Goal: Task Accomplishment & Management: Complete application form

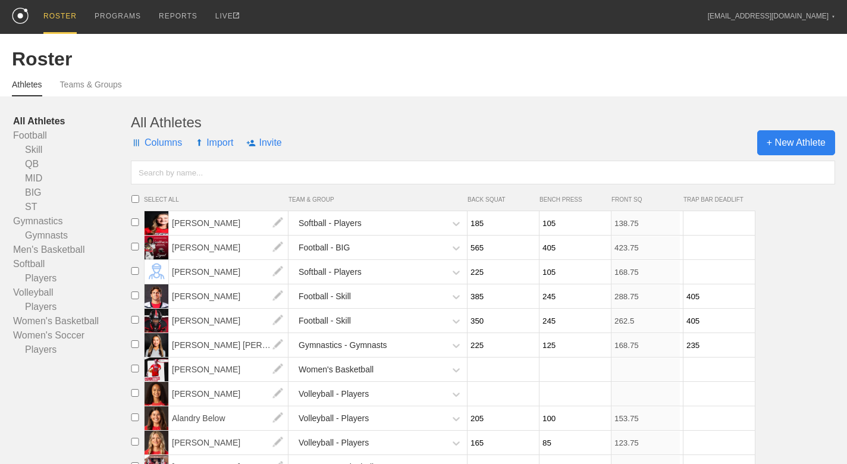
click at [812, 138] on span "+ New Athlete" at bounding box center [796, 142] width 78 height 25
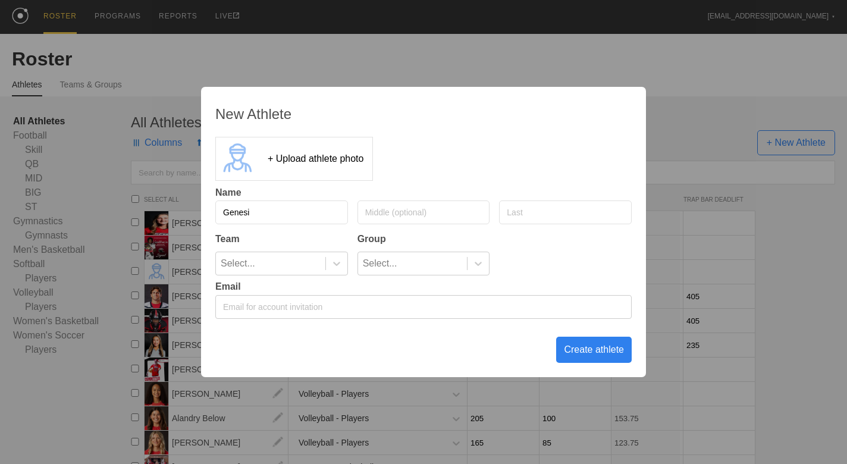
type input "Genesis"
click at [552, 210] on input "text" at bounding box center [565, 212] width 133 height 24
type input "Bosque"
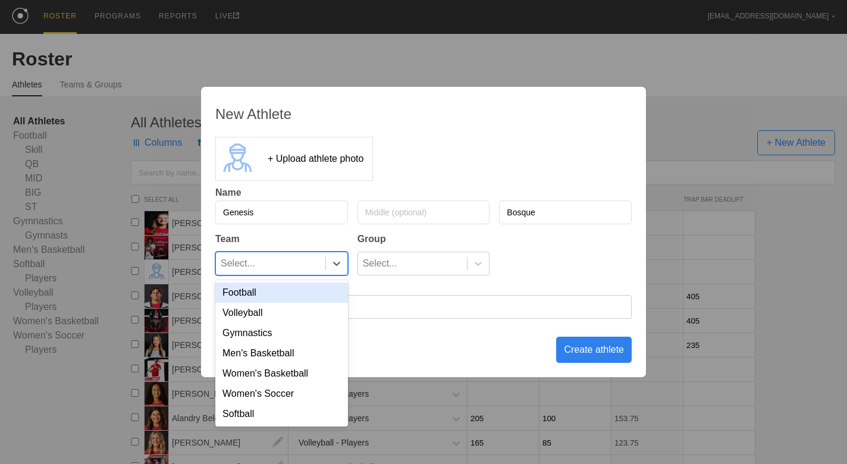
click at [275, 268] on div "Select..." at bounding box center [270, 263] width 109 height 23
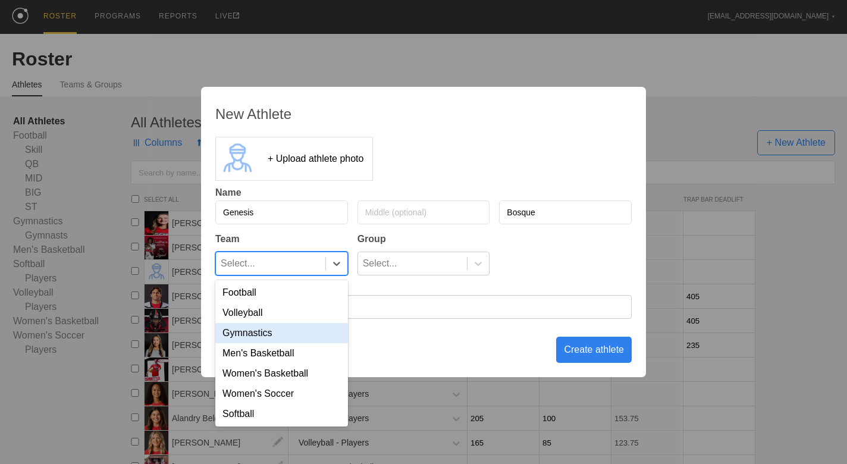
click at [277, 331] on div "Gymnastics" at bounding box center [281, 333] width 133 height 20
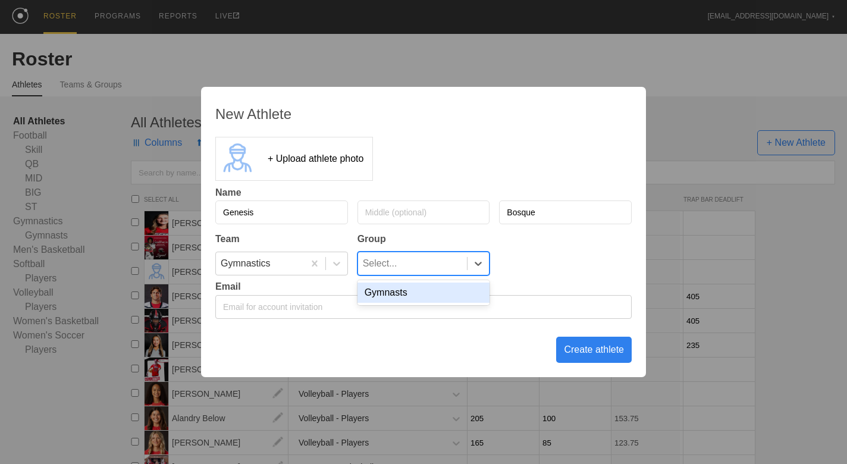
click at [437, 264] on div "Select..." at bounding box center [412, 263] width 109 height 23
click at [432, 291] on div "Gymnasts" at bounding box center [423, 292] width 133 height 20
click at [591, 350] on div "Create athlete" at bounding box center [594, 350] width 76 height 26
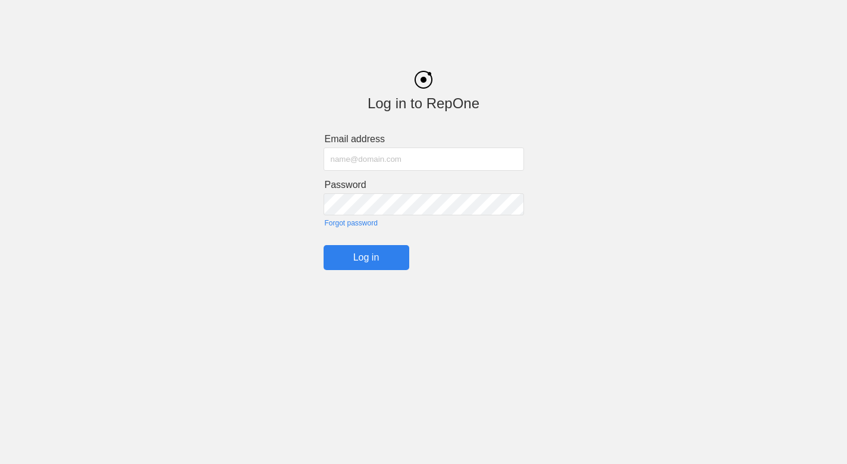
type input "[EMAIL_ADDRESS][DOMAIN_NAME]"
click at [366, 256] on input "Log in" at bounding box center [367, 257] width 86 height 25
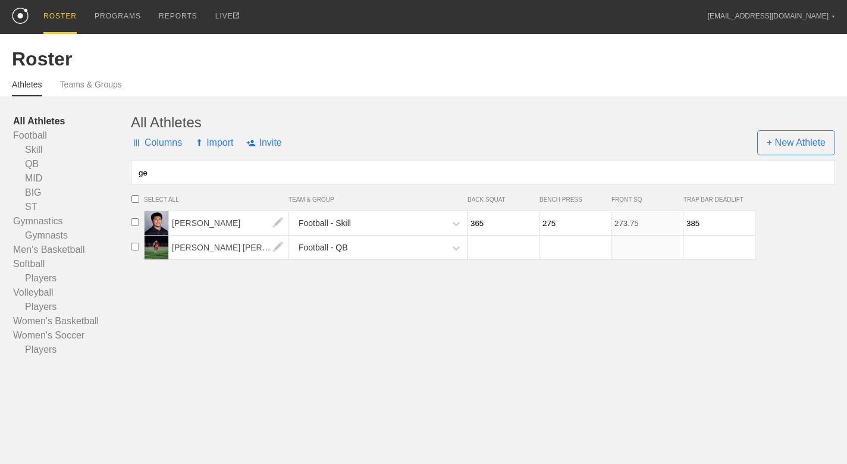
type input "g"
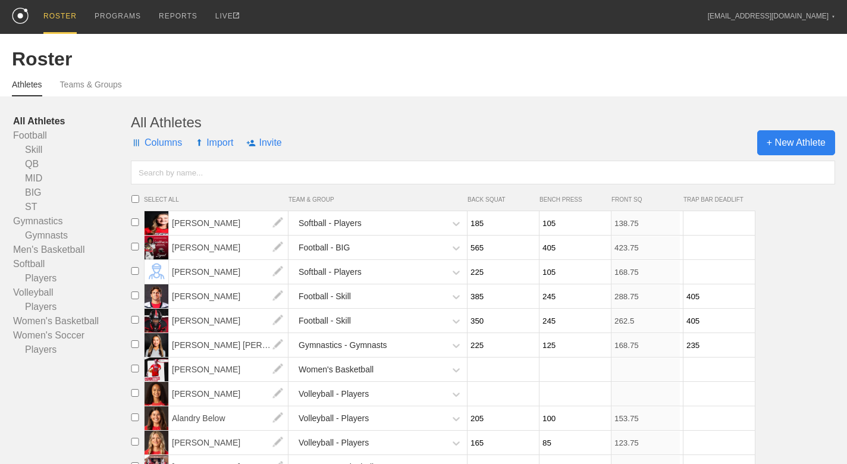
click at [815, 149] on span "+ New Athlete" at bounding box center [796, 142] width 78 height 25
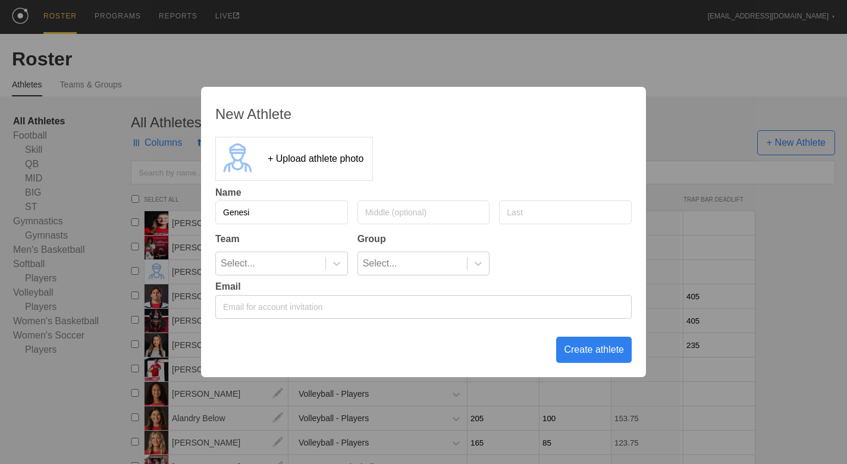
type input "Genesis"
click at [550, 218] on input "text" at bounding box center [565, 212] width 133 height 24
type input "Bosque"
click at [305, 264] on div "Select..." at bounding box center [270, 263] width 109 height 23
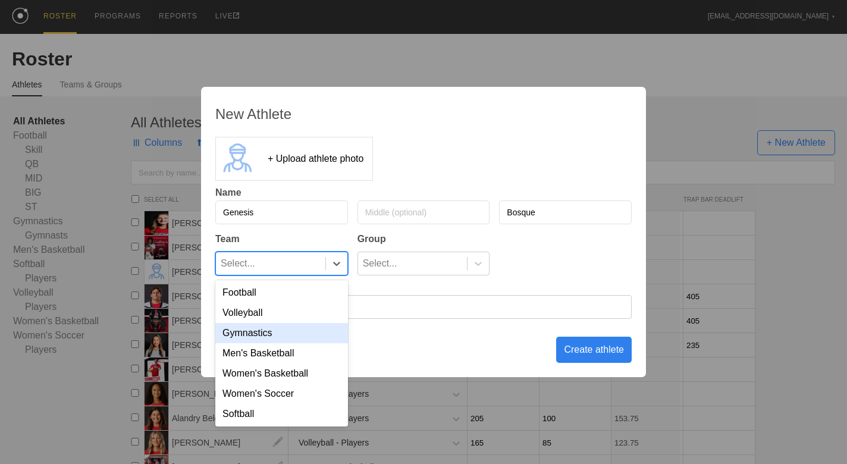
click at [289, 333] on div "Gymnastics" at bounding box center [281, 333] width 133 height 20
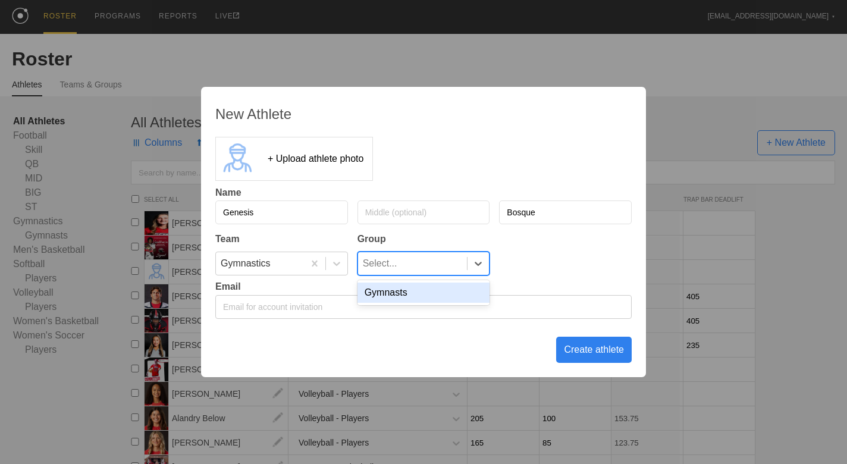
click at [394, 271] on div "Select..." at bounding box center [380, 263] width 34 height 23
click at [392, 297] on div "Gymnasts" at bounding box center [423, 292] width 133 height 20
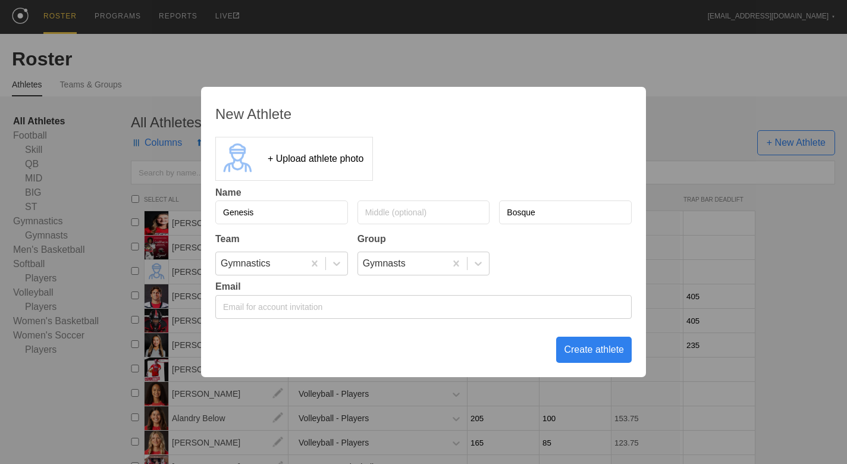
click at [589, 350] on div "Create athlete" at bounding box center [594, 350] width 76 height 26
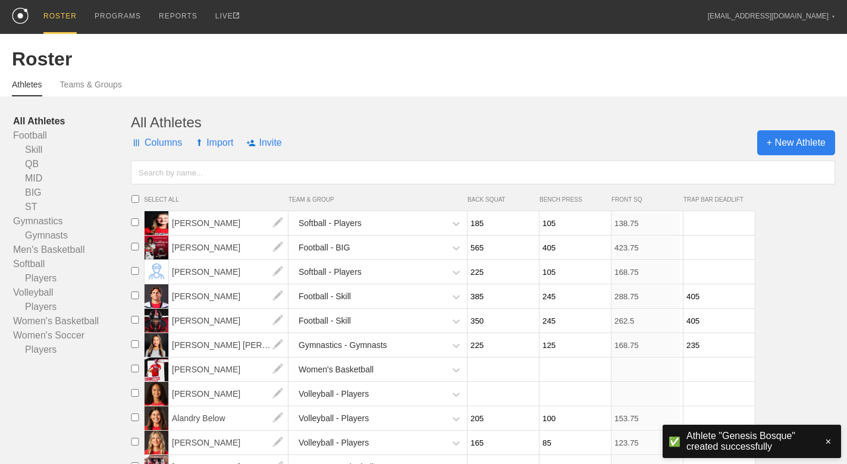
click at [787, 139] on span "+ New Athlete" at bounding box center [796, 142] width 78 height 25
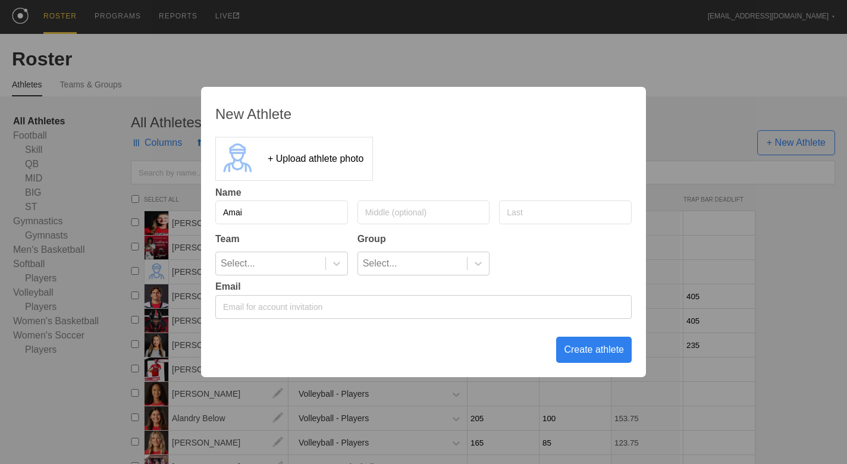
type input "Amaia"
click at [539, 208] on input "text" at bounding box center [565, 212] width 133 height 24
type input "[PERSON_NAME]"
click at [306, 263] on div "Select..." at bounding box center [270, 263] width 109 height 23
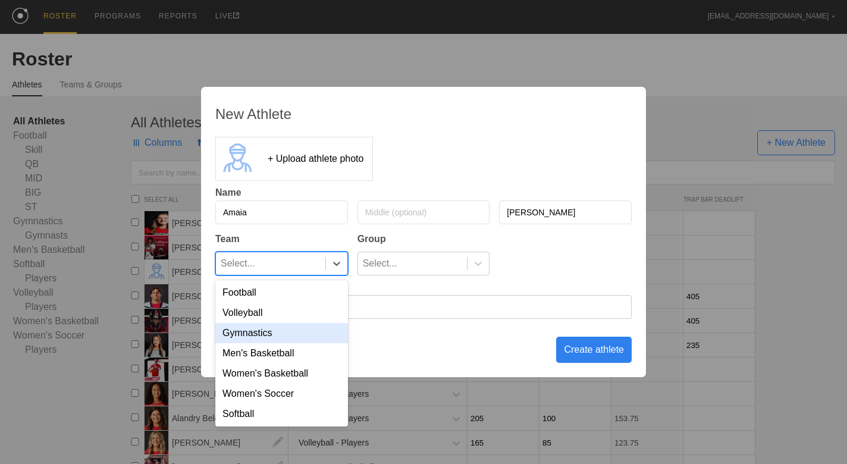
click at [287, 329] on div "Gymnastics" at bounding box center [281, 333] width 133 height 20
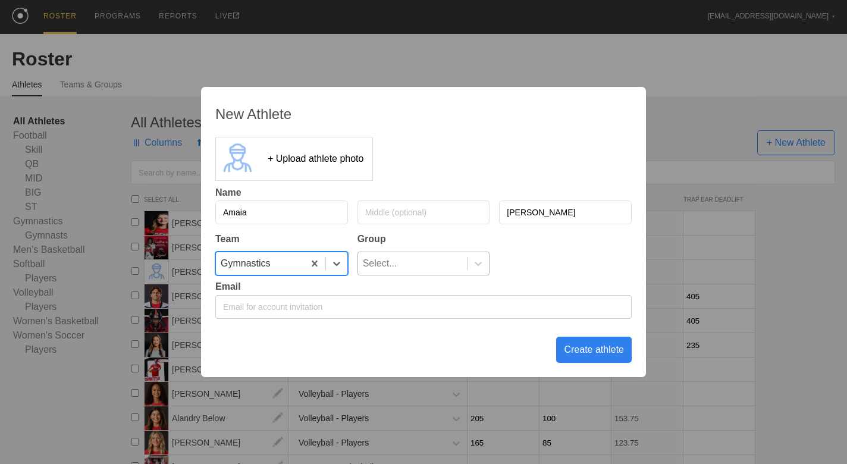
click at [388, 270] on div "Select..." at bounding box center [380, 263] width 34 height 23
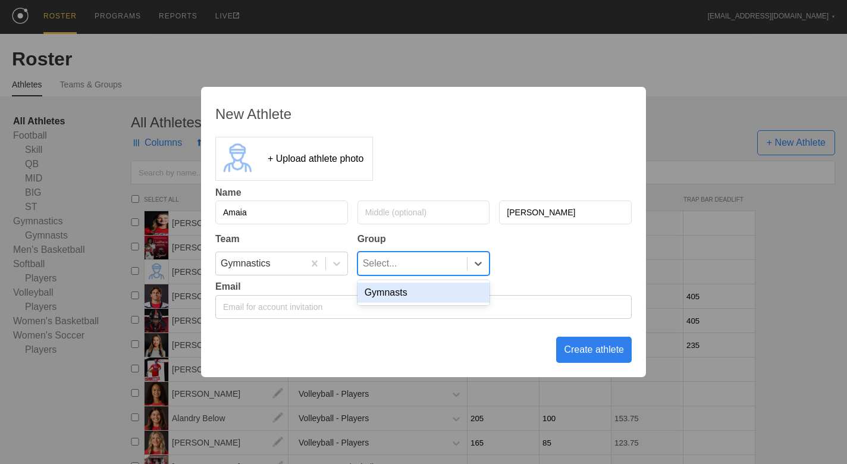
click at [388, 293] on div "Gymnasts" at bounding box center [423, 292] width 133 height 20
click at [588, 357] on div "Create athlete" at bounding box center [594, 350] width 76 height 26
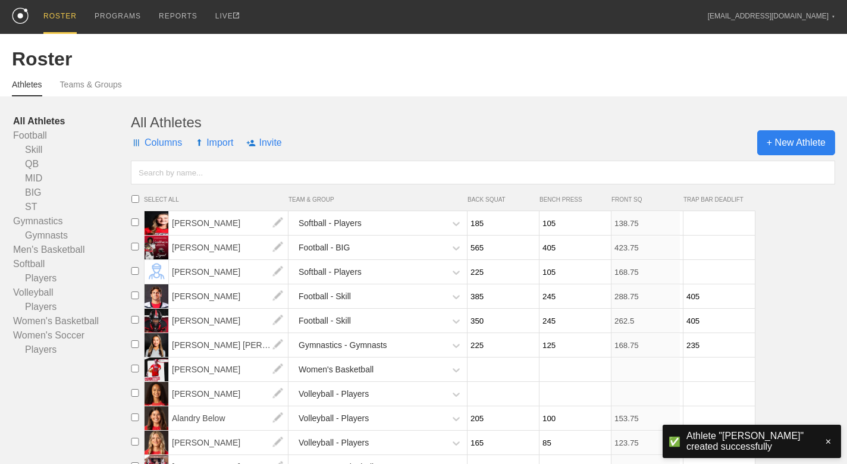
click at [794, 140] on span "+ New Athlete" at bounding box center [796, 142] width 78 height 25
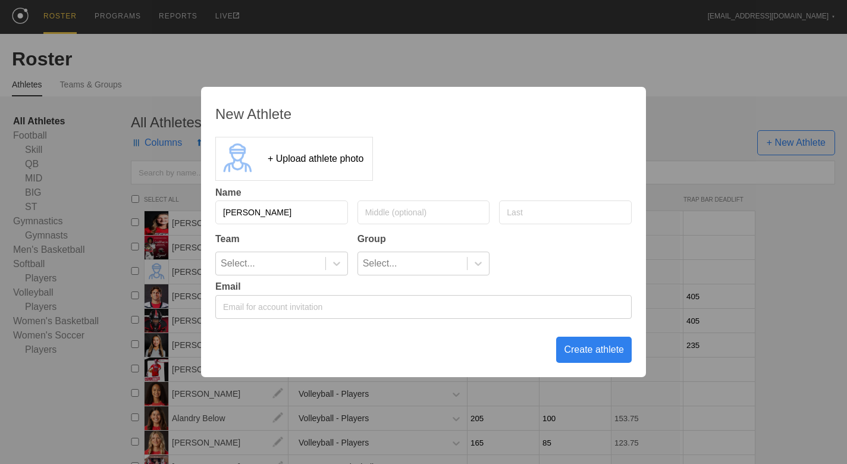
type input "[PERSON_NAME]"
click at [513, 216] on input "text" at bounding box center [565, 212] width 133 height 24
type input "Sabers"
click at [269, 270] on div "Select..." at bounding box center [270, 263] width 109 height 23
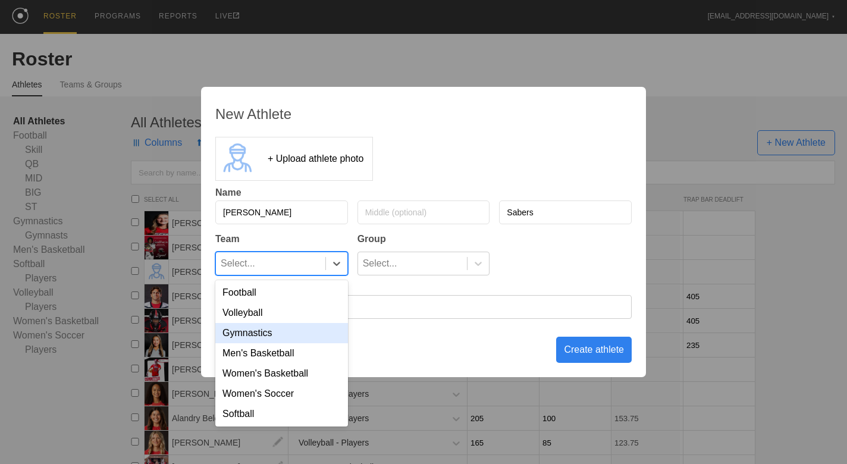
click at [265, 337] on div "Gymnastics" at bounding box center [281, 333] width 133 height 20
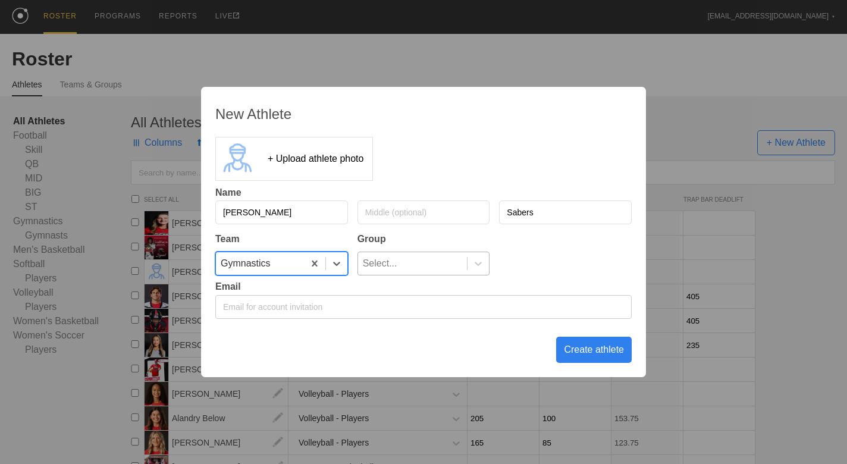
click at [393, 266] on div "Select..." at bounding box center [380, 263] width 34 height 23
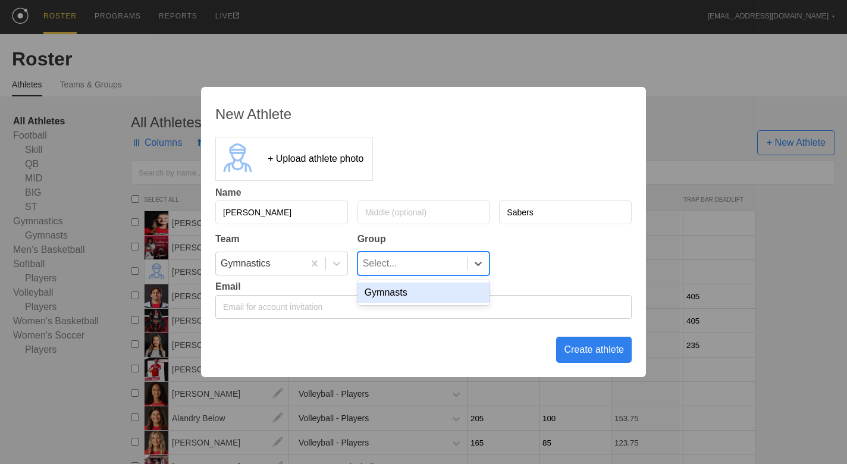
click at [392, 296] on div "Gymnasts" at bounding box center [423, 292] width 133 height 20
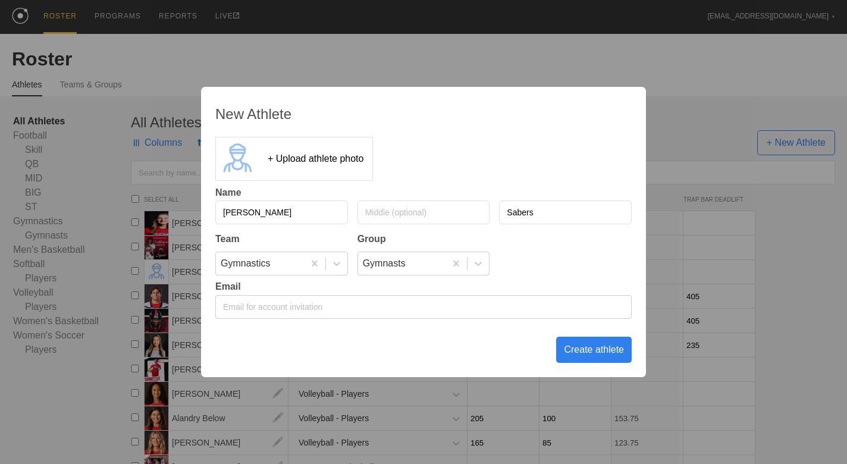
click at [598, 351] on div "Create athlete" at bounding box center [594, 350] width 76 height 26
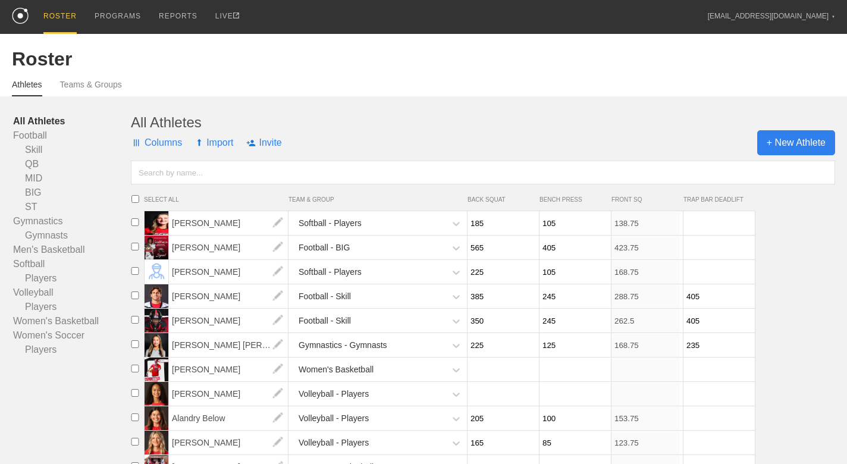
click at [793, 138] on span "+ New Athlete" at bounding box center [796, 142] width 78 height 25
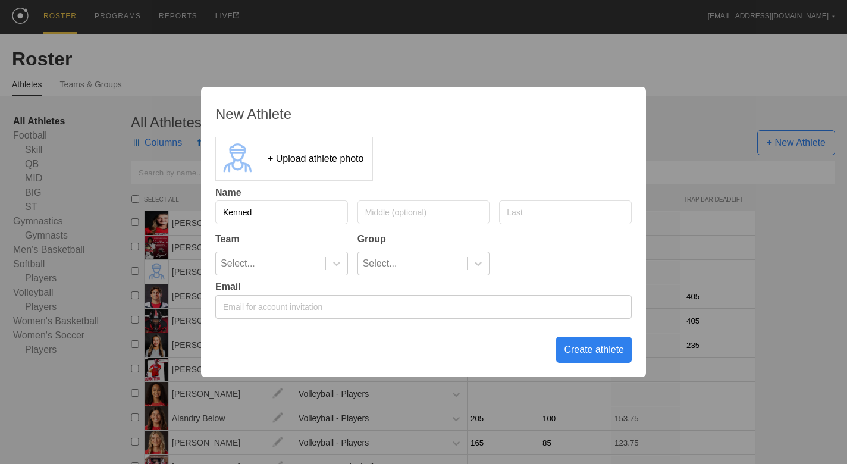
type input "[PERSON_NAME]"
click at [533, 220] on input "text" at bounding box center [565, 212] width 133 height 24
type input "[PERSON_NAME]"
click at [297, 268] on div "Select..." at bounding box center [270, 263] width 109 height 23
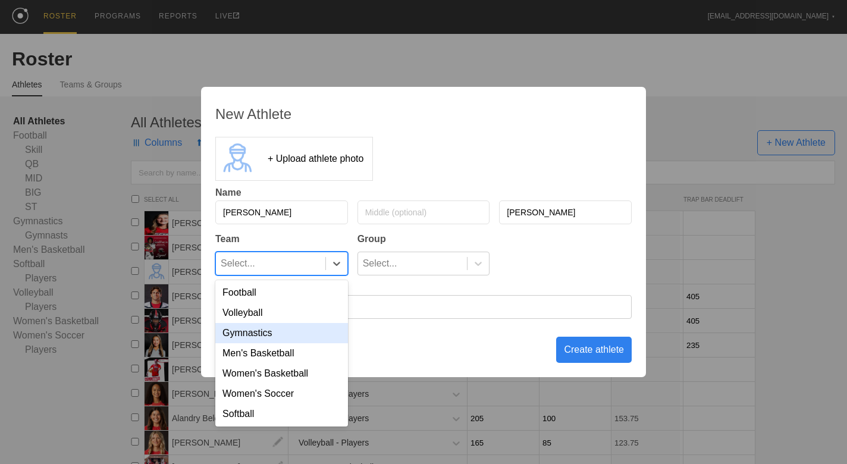
click at [278, 329] on div "Gymnastics" at bounding box center [281, 333] width 133 height 20
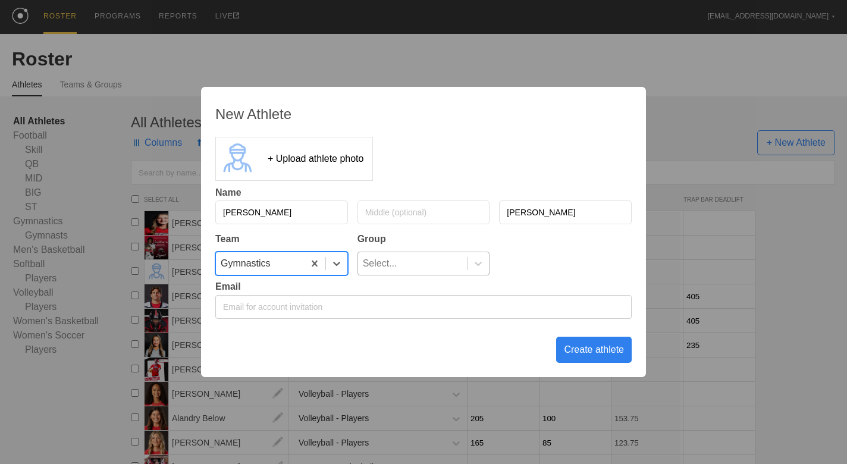
click at [377, 264] on div "Select..." at bounding box center [380, 263] width 34 height 23
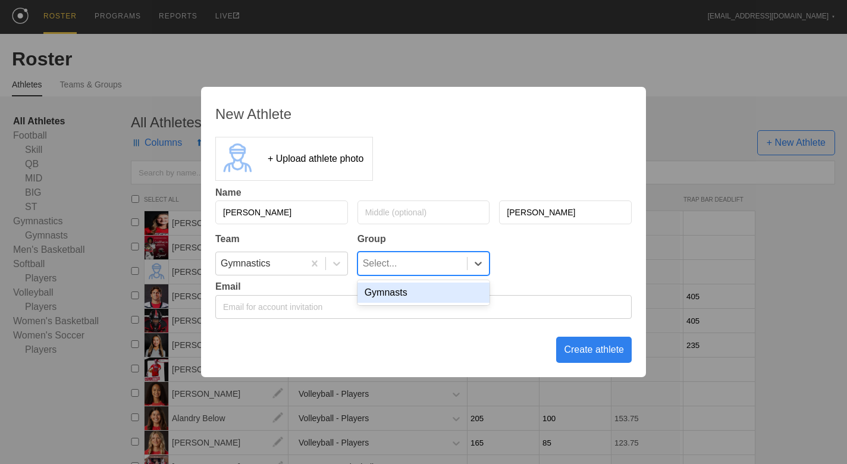
click at [389, 290] on div "Gymnasts" at bounding box center [423, 292] width 133 height 20
click at [610, 348] on div "Create athlete" at bounding box center [594, 350] width 76 height 26
